Goal: Task Accomplishment & Management: Manage account settings

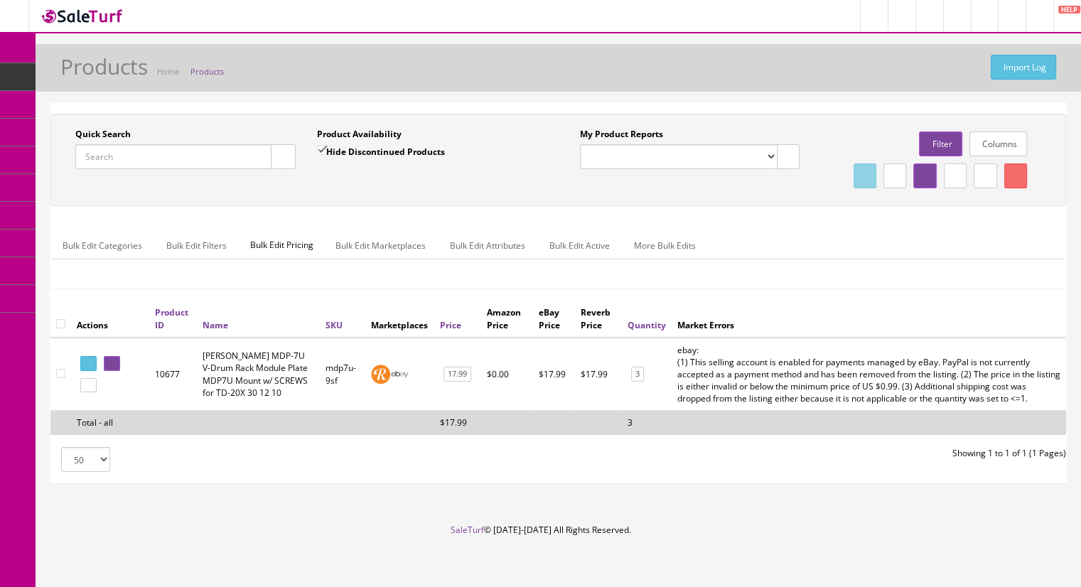
click at [97, 75] on span "Products" at bounding box center [109, 76] width 35 height 12
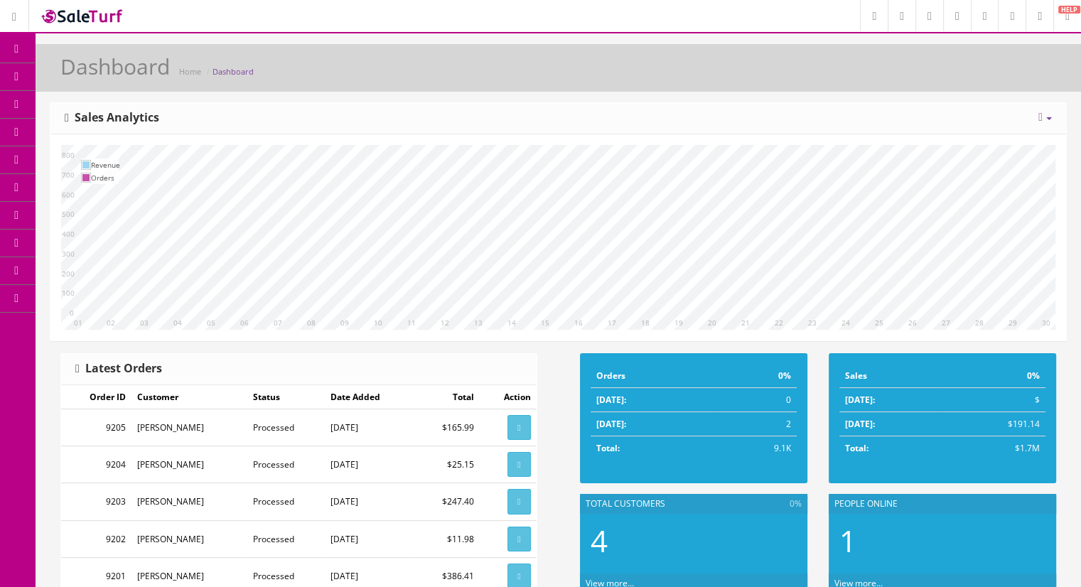
click at [136, 75] on link "Products" at bounding box center [110, 77] width 149 height 28
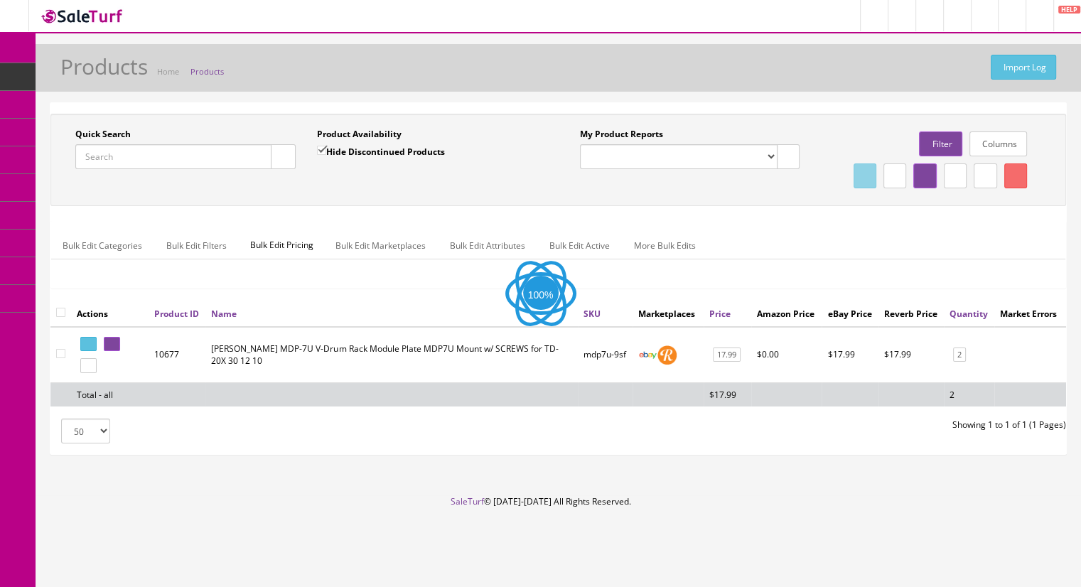
click at [182, 165] on input "Quick Search" at bounding box center [173, 156] width 196 height 25
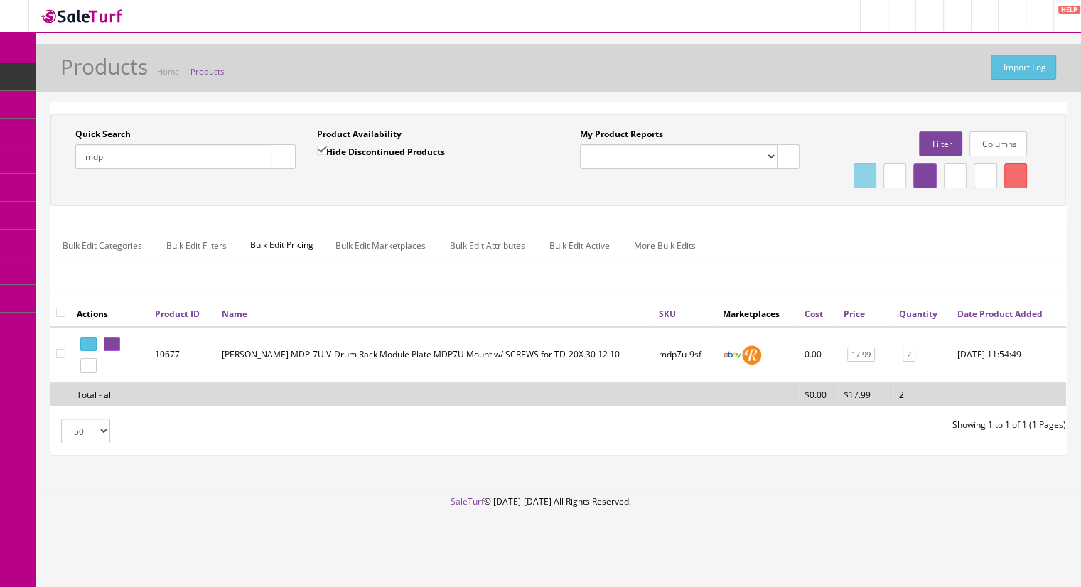
type input "mdp"
drag, startPoint x: 138, startPoint y: 371, endPoint x: 130, endPoint y: 372, distance: 7.9
click at [138, 371] on td at bounding box center [110, 355] width 78 height 56
click at [111, 348] on icon at bounding box center [109, 344] width 3 height 8
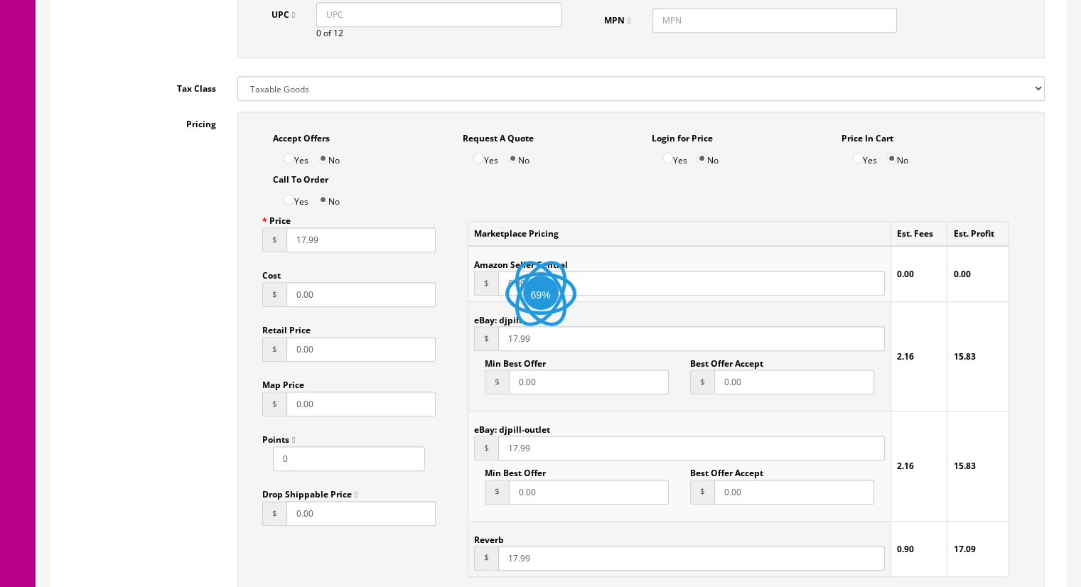
scroll to position [1208, 0]
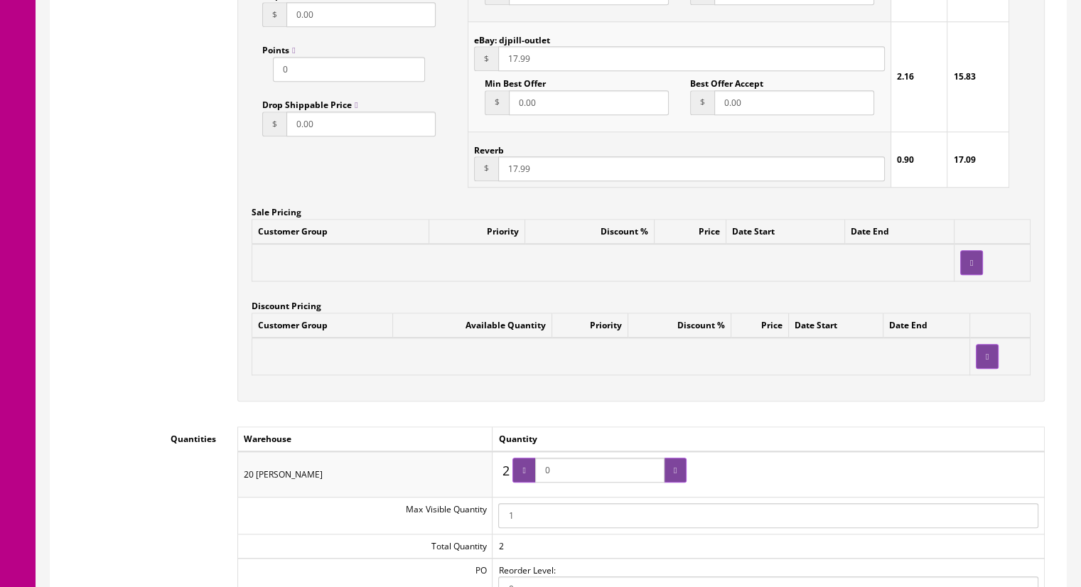
drag, startPoint x: 591, startPoint y: 474, endPoint x: 532, endPoint y: 463, distance: 59.9
click at [532, 463] on span "0" at bounding box center [599, 470] width 174 height 25
type input "1"
click at [673, 467] on icon at bounding box center [674, 470] width 3 height 9
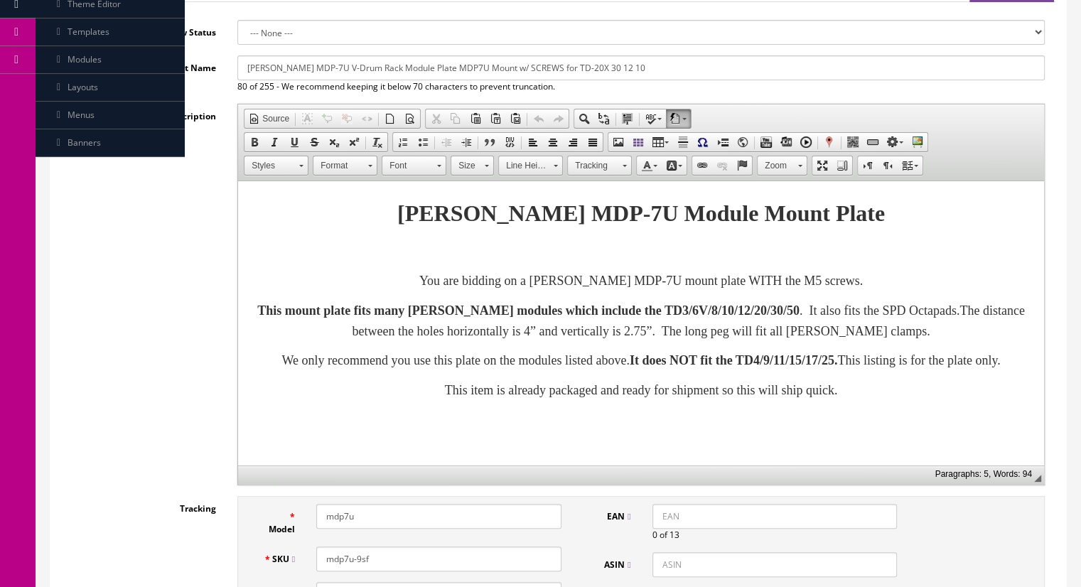
scroll to position [0, 0]
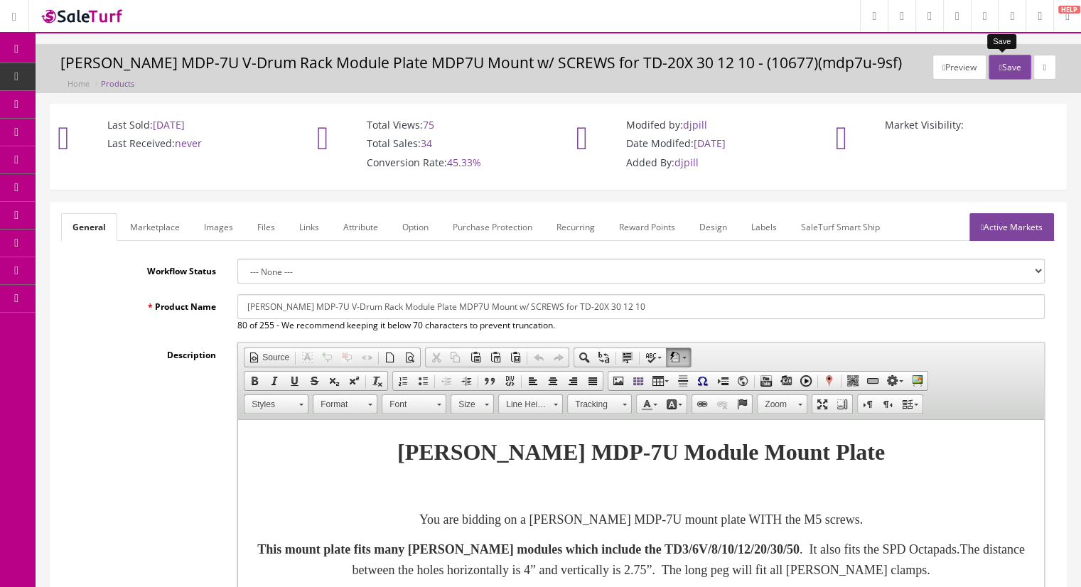
click at [1002, 65] on button "Save" at bounding box center [1009, 67] width 42 height 25
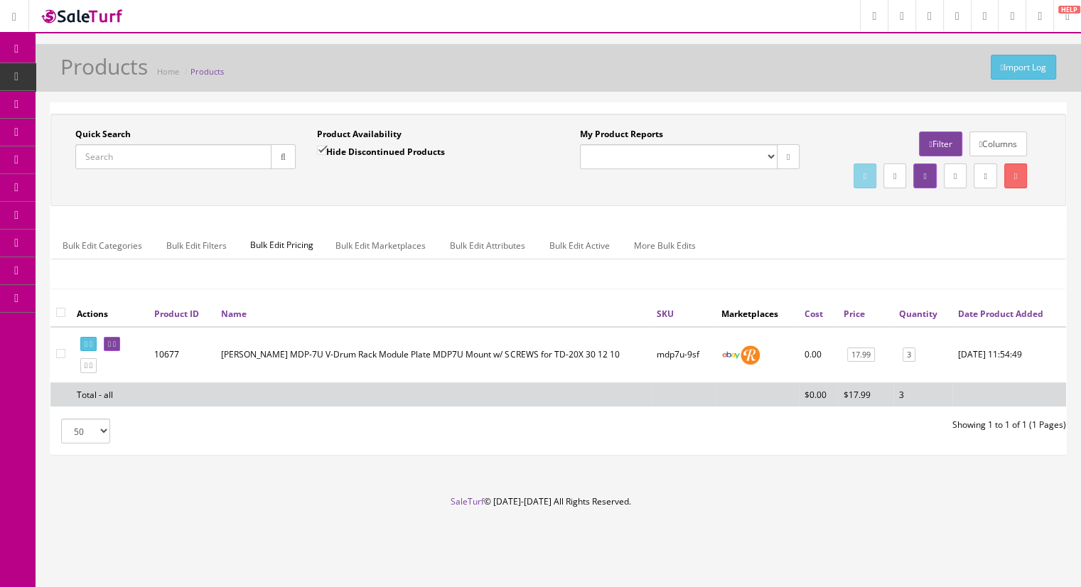
click at [104, 156] on input "Quick Search" at bounding box center [173, 156] width 196 height 25
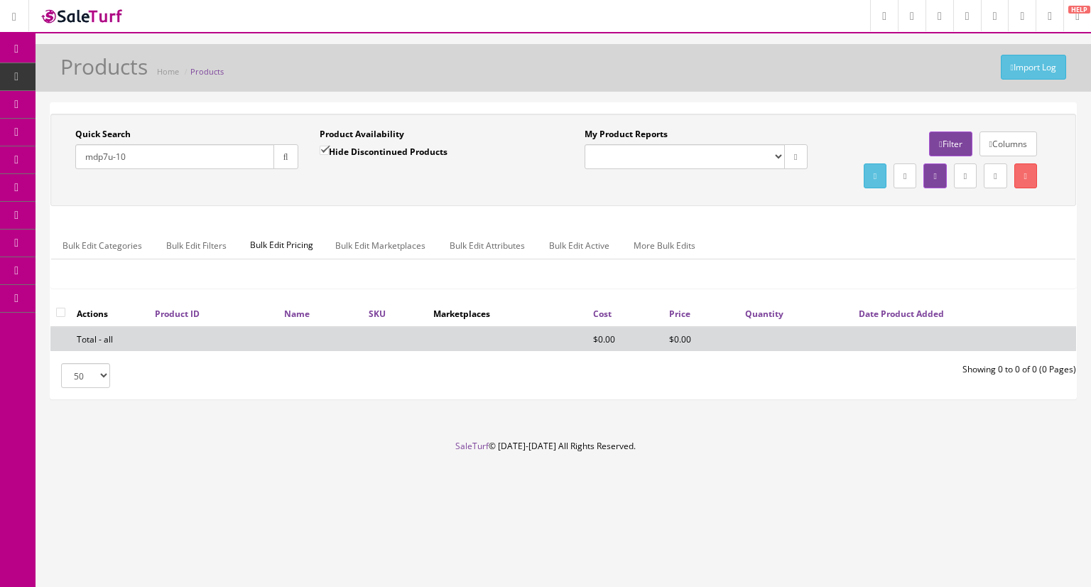
type input "mdp7u-10"
click at [325, 148] on input "Hide Discontinued Products" at bounding box center [324, 150] width 9 height 9
checkbox input "false"
click at [283, 156] on icon "button" at bounding box center [285, 157] width 5 height 9
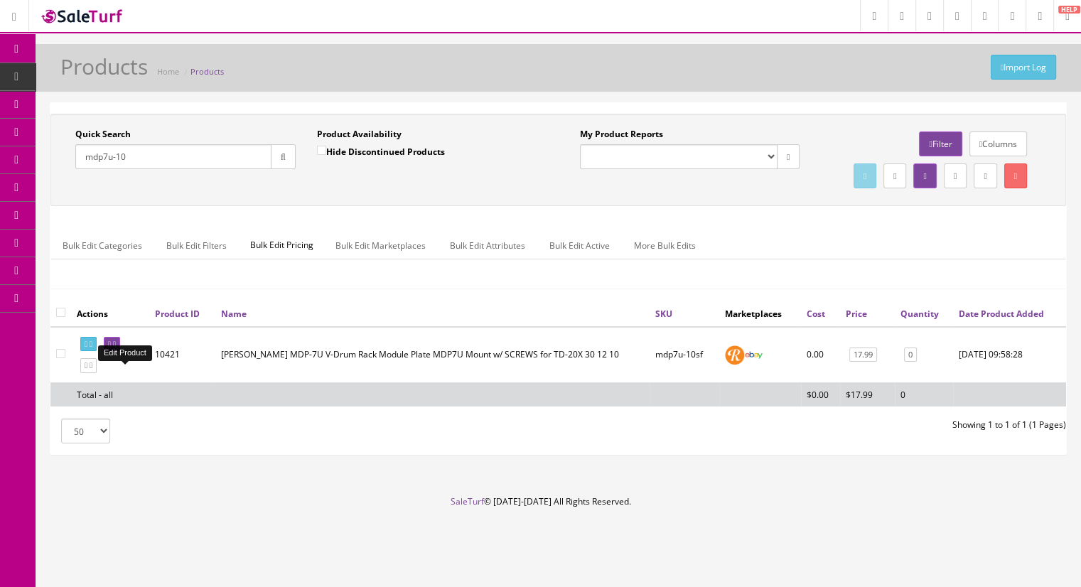
click at [116, 348] on icon at bounding box center [114, 344] width 3 height 8
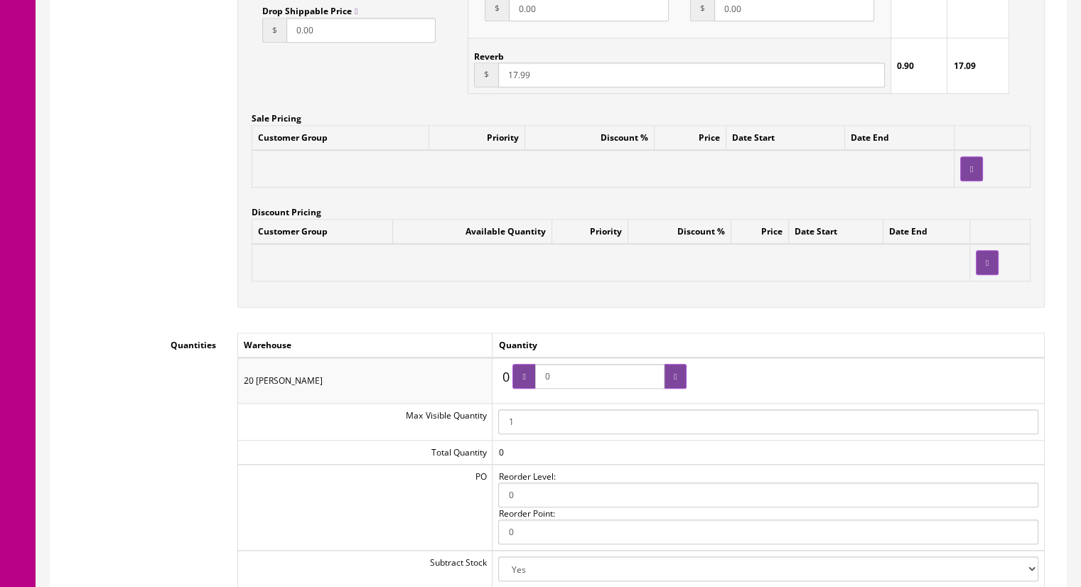
scroll to position [1492, 0]
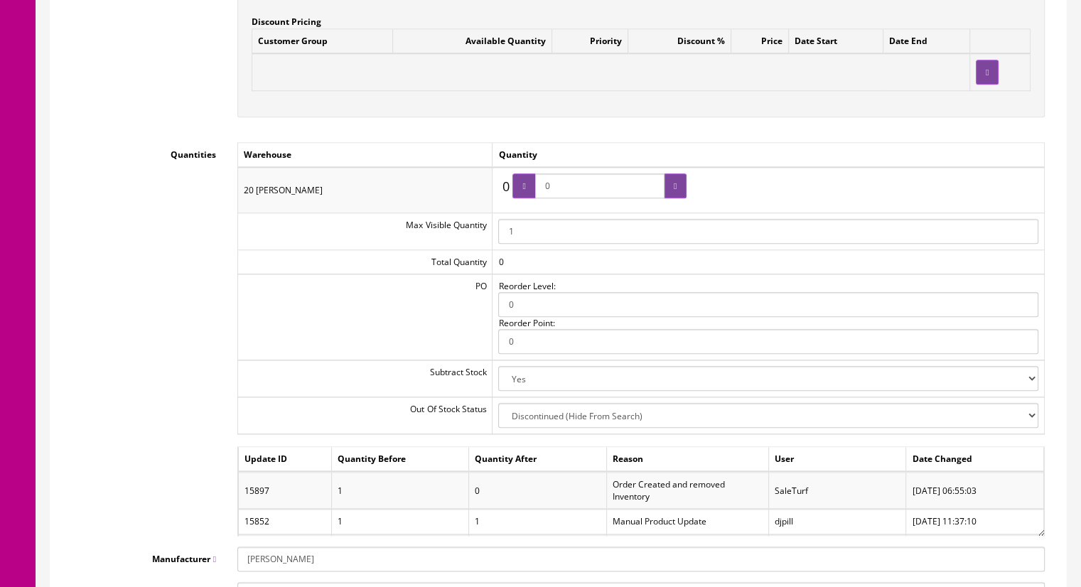
drag, startPoint x: 570, startPoint y: 190, endPoint x: 532, endPoint y: 190, distance: 37.7
click at [532, 190] on span "0" at bounding box center [599, 185] width 174 height 25
type input "3"
click at [685, 194] on div at bounding box center [675, 185] width 23 height 25
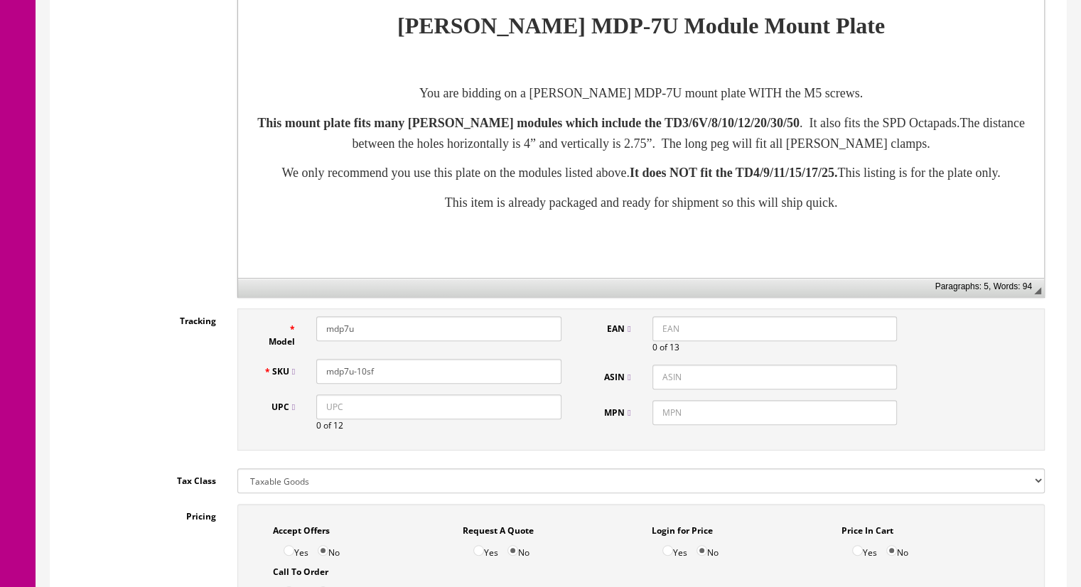
scroll to position [0, 0]
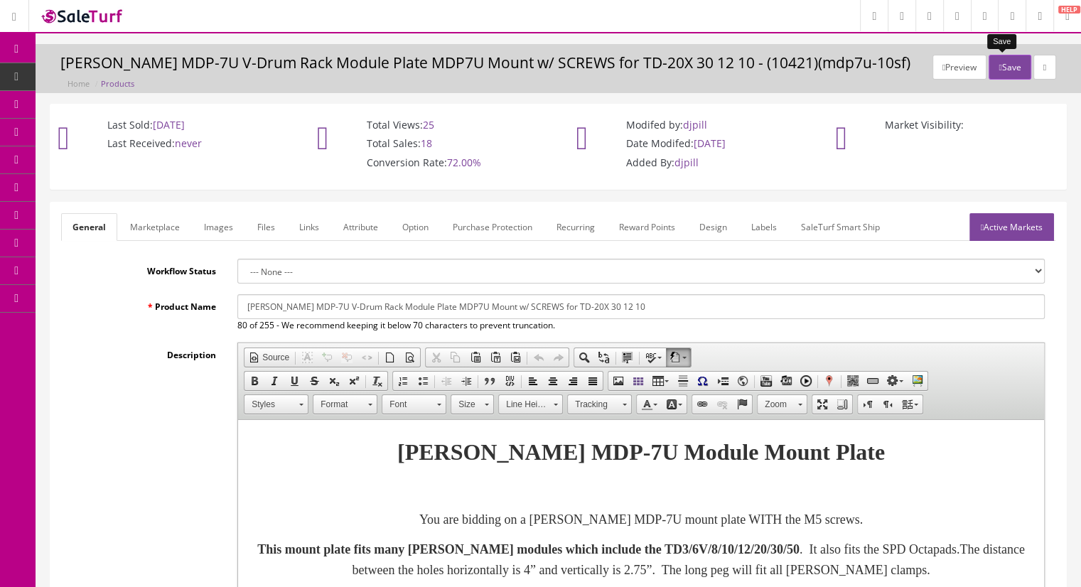
click at [997, 70] on button "Save" at bounding box center [1009, 67] width 42 height 25
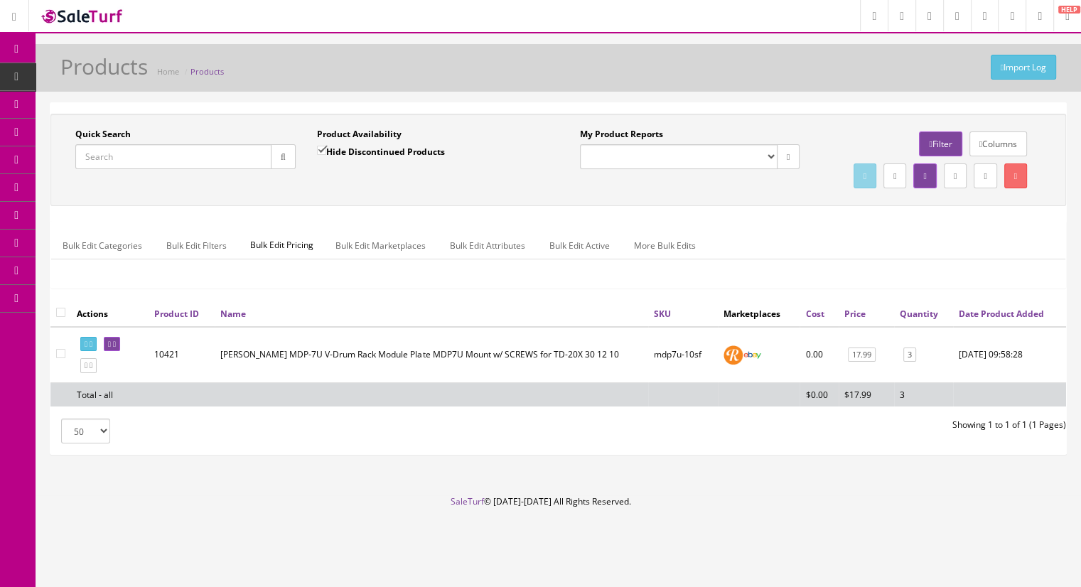
click at [133, 164] on input "Quick Search" at bounding box center [173, 156] width 196 height 25
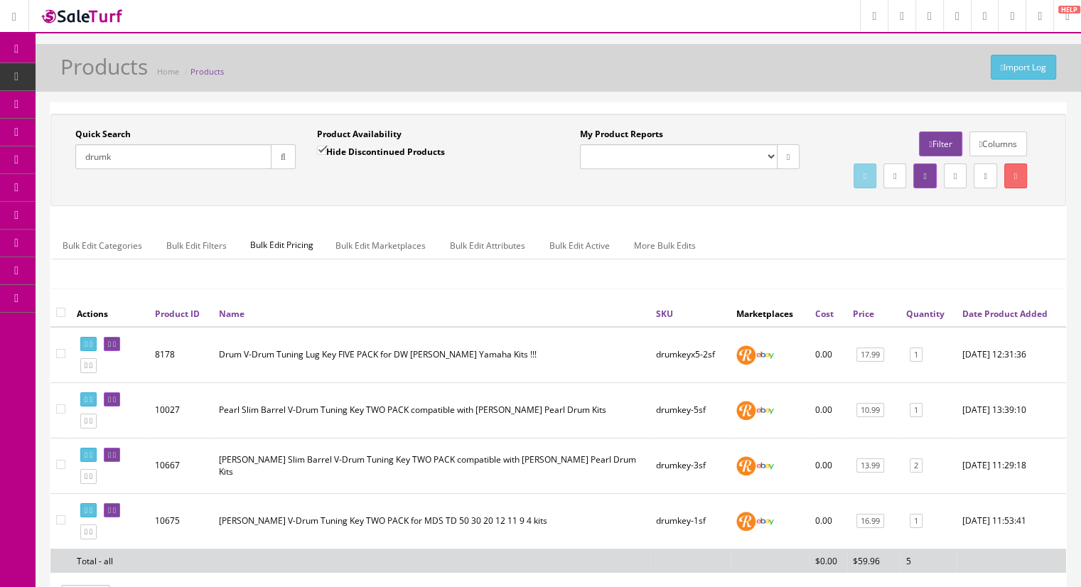
drag, startPoint x: 139, startPoint y: 157, endPoint x: 53, endPoint y: 152, distance: 86.8
click at [53, 152] on div "Quick Search drumk Date From Product Availability Hide Discontinued Products Da…" at bounding box center [557, 160] width 1015 height 92
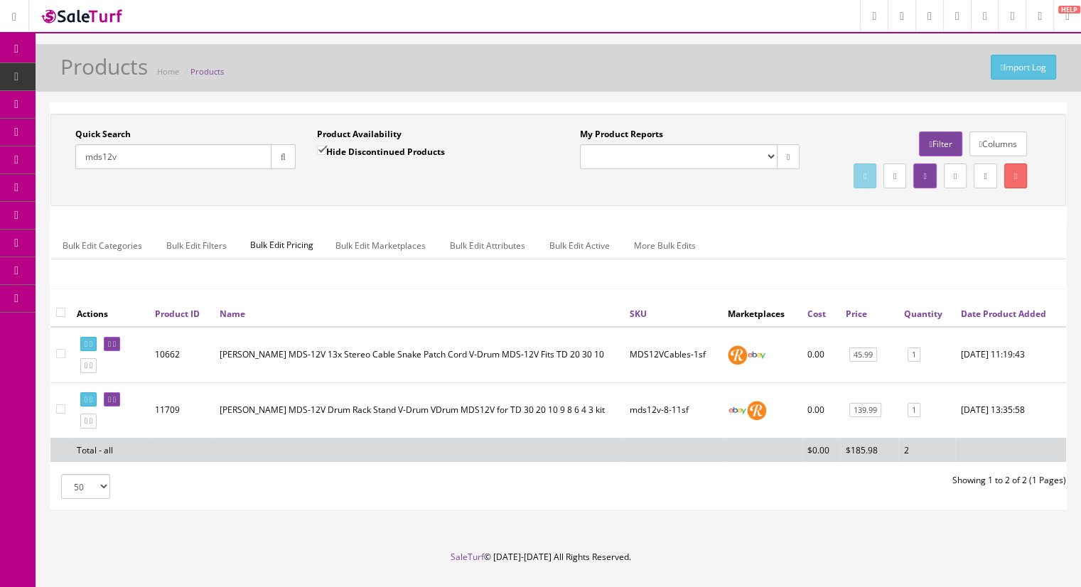
drag, startPoint x: 69, startPoint y: 156, endPoint x: 55, endPoint y: 156, distance: 14.2
click at [55, 156] on div "Quick Search mds12v Date From Product Availability Hide Discontinued Products D…" at bounding box center [306, 154] width 504 height 52
type input "mds6"
